Goal: Task Accomplishment & Management: Manage account settings

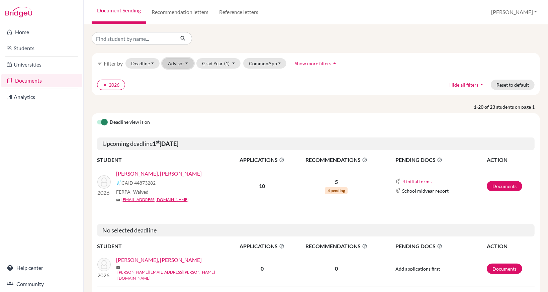
click at [176, 65] on button "Advisor" at bounding box center [178, 63] width 32 height 10
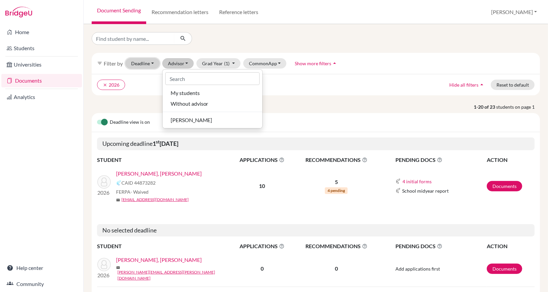
click at [156, 65] on button "Deadline - Select a date range Or double click for a single date selection [DAT…" at bounding box center [142, 63] width 34 height 10
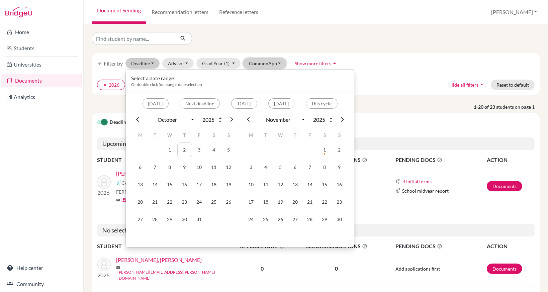
click at [264, 63] on button "CommonApp" at bounding box center [264, 63] width 43 height 10
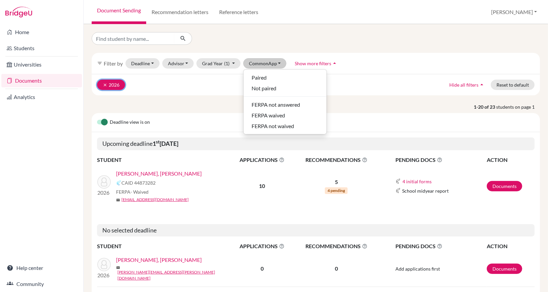
click at [106, 84] on icon "clear" at bounding box center [105, 85] width 5 height 5
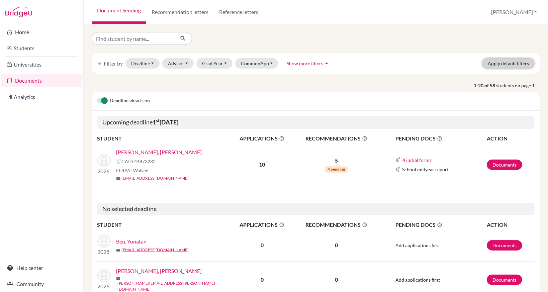
click at [509, 67] on button "Apply default filters" at bounding box center [508, 63] width 53 height 10
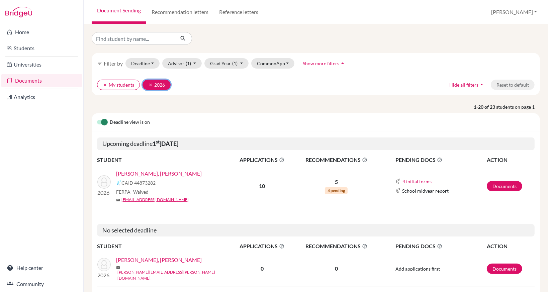
click at [150, 86] on icon "clear" at bounding box center [150, 85] width 5 height 5
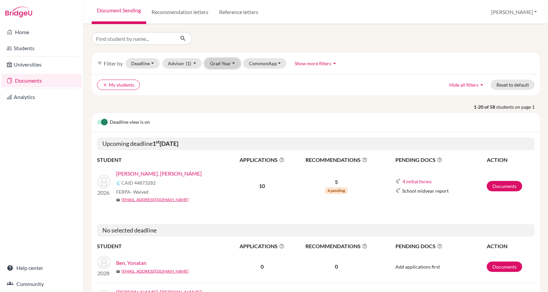
click at [230, 66] on button "Grad Year" at bounding box center [222, 63] width 36 height 10
click at [222, 99] on span "2025" at bounding box center [219, 99] width 12 height 8
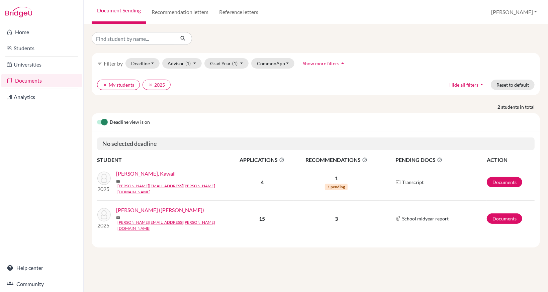
click at [153, 207] on link "[PERSON_NAME] ([PERSON_NAME])" at bounding box center [160, 210] width 88 height 8
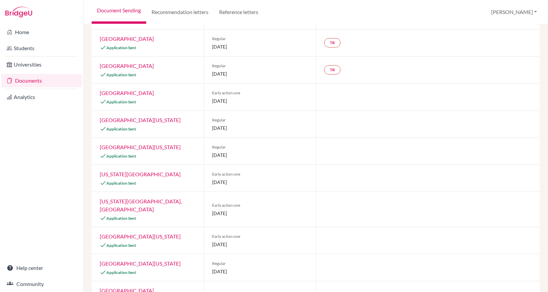
scroll to position [137, 0]
